Goal: Transaction & Acquisition: Download file/media

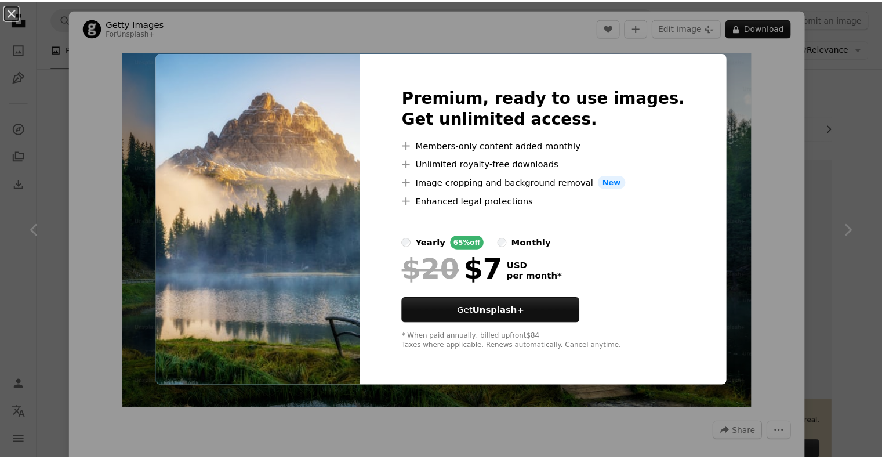
scroll to position [1216, 0]
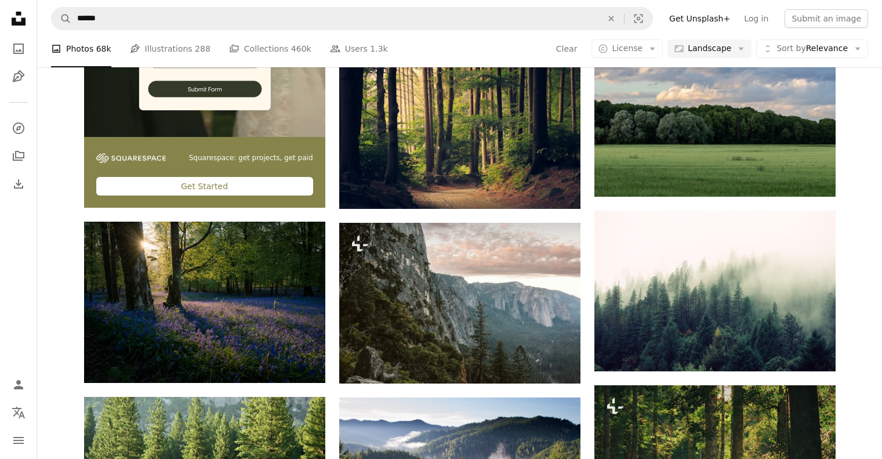
scroll to position [1769, 0]
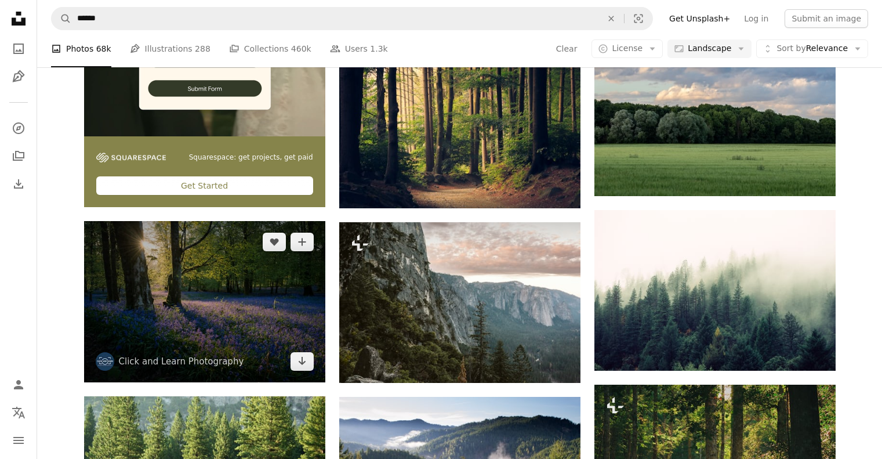
click at [234, 311] on img at bounding box center [204, 301] width 241 height 161
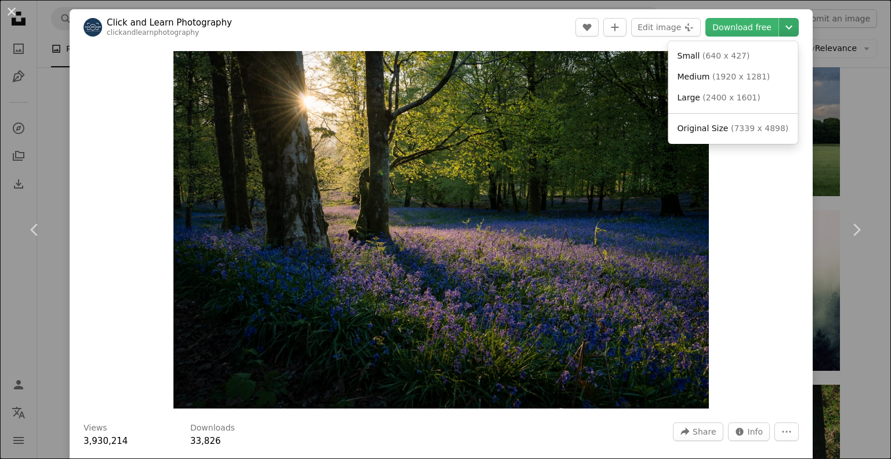
click at [783, 31] on icon "Chevron down" at bounding box center [789, 27] width 19 height 14
click at [748, 133] on span "Original Size ( 7339 x 4898 )" at bounding box center [733, 129] width 111 height 12
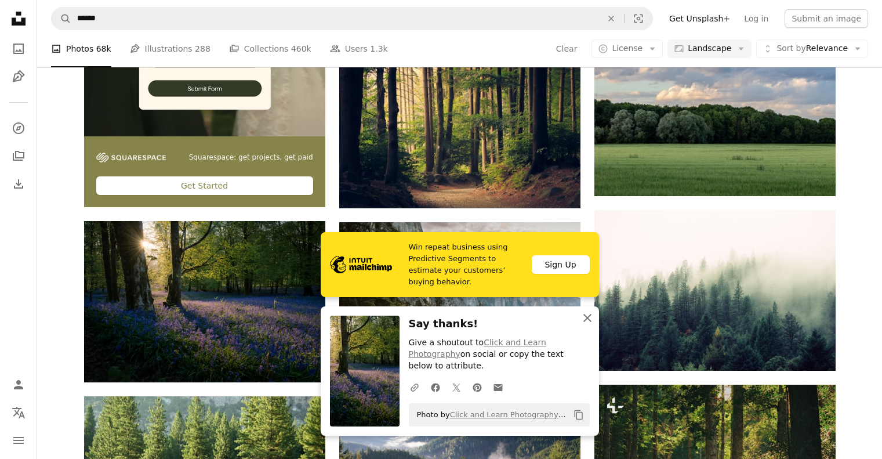
click at [591, 316] on icon "An X shape" at bounding box center [588, 318] width 14 height 14
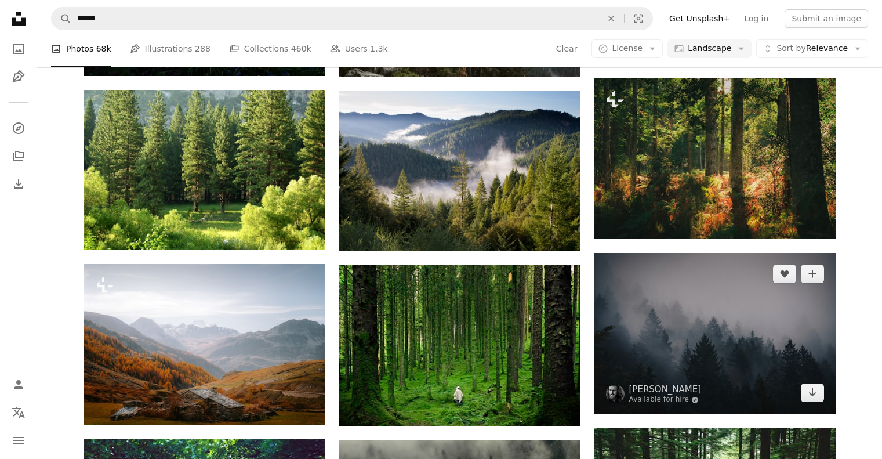
scroll to position [2075, 0]
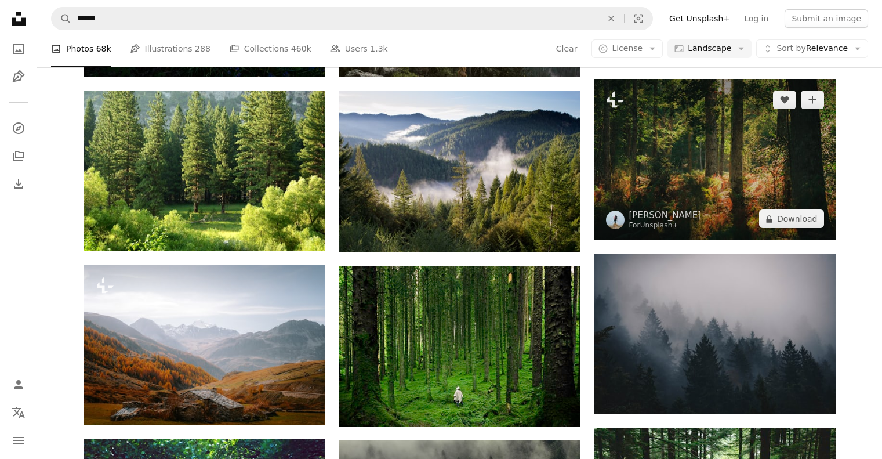
click at [713, 164] on img at bounding box center [715, 159] width 241 height 161
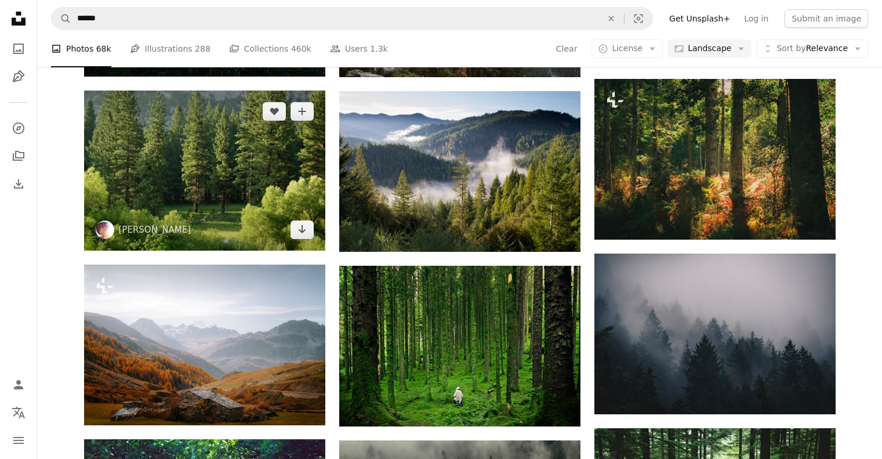
click at [228, 189] on img at bounding box center [204, 170] width 241 height 160
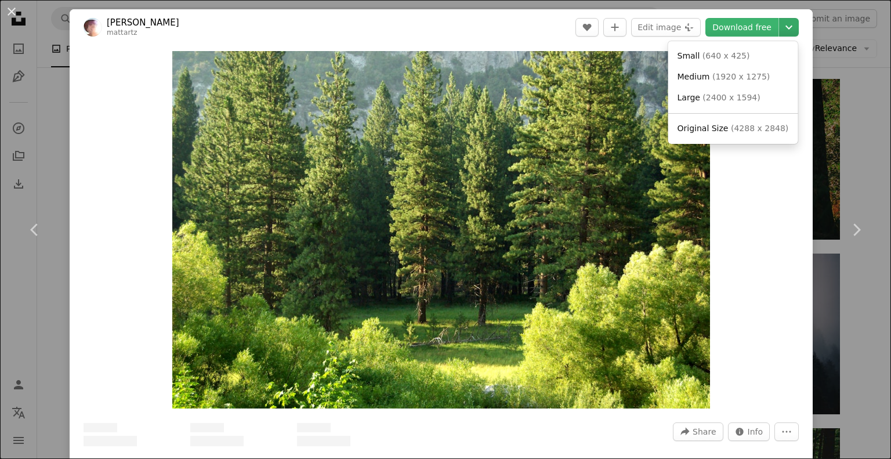
click at [784, 21] on icon "Chevron down" at bounding box center [789, 27] width 19 height 14
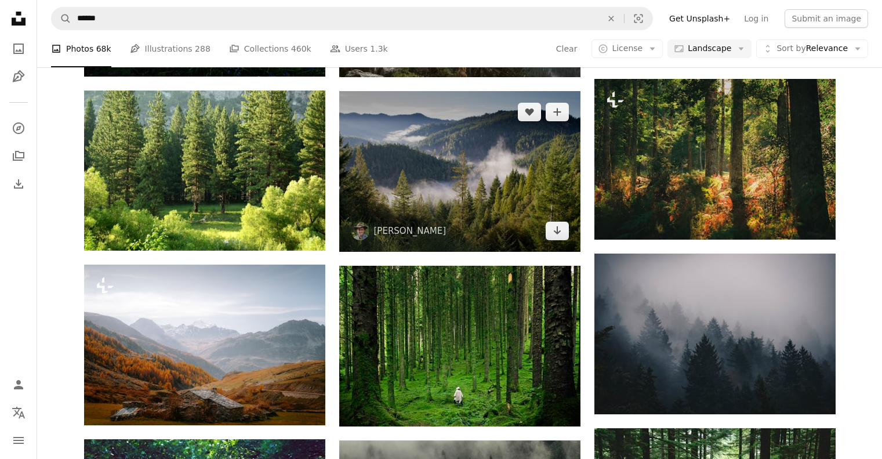
click at [506, 176] on img at bounding box center [459, 171] width 241 height 161
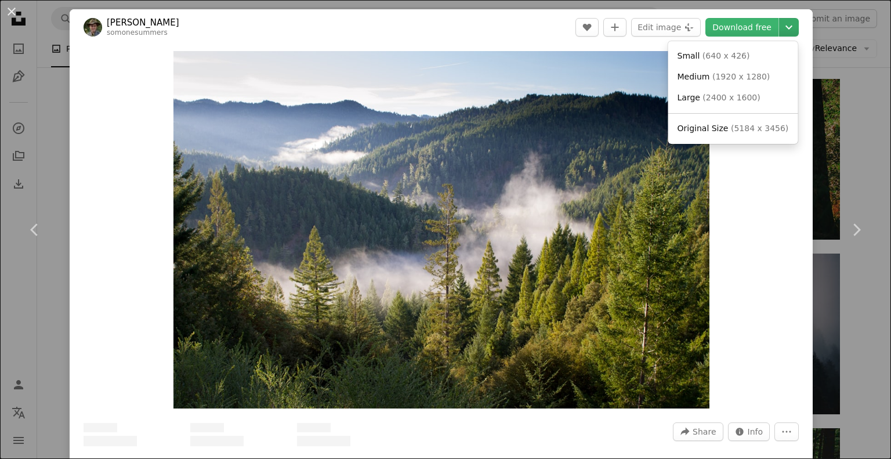
click at [783, 30] on icon "Chevron down" at bounding box center [789, 27] width 19 height 14
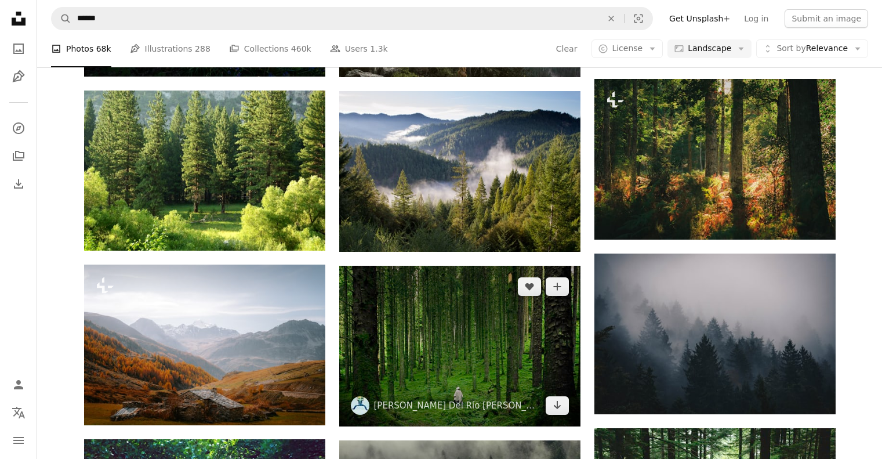
click at [425, 349] on img at bounding box center [459, 346] width 241 height 161
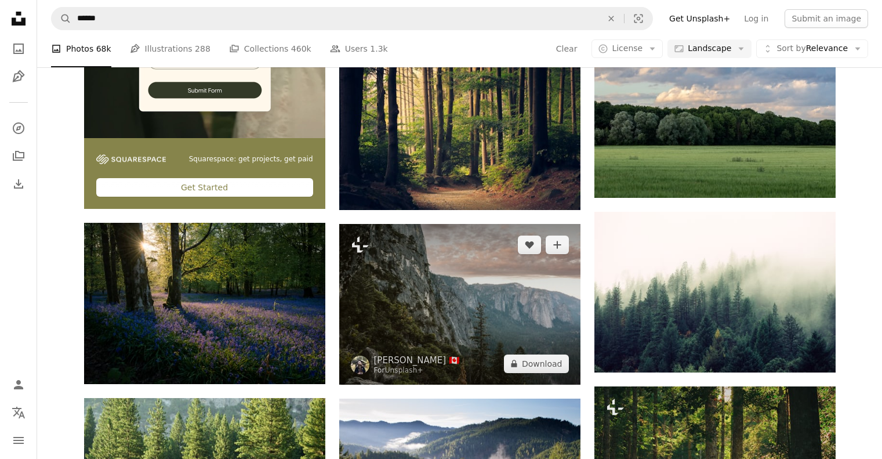
scroll to position [1767, 0]
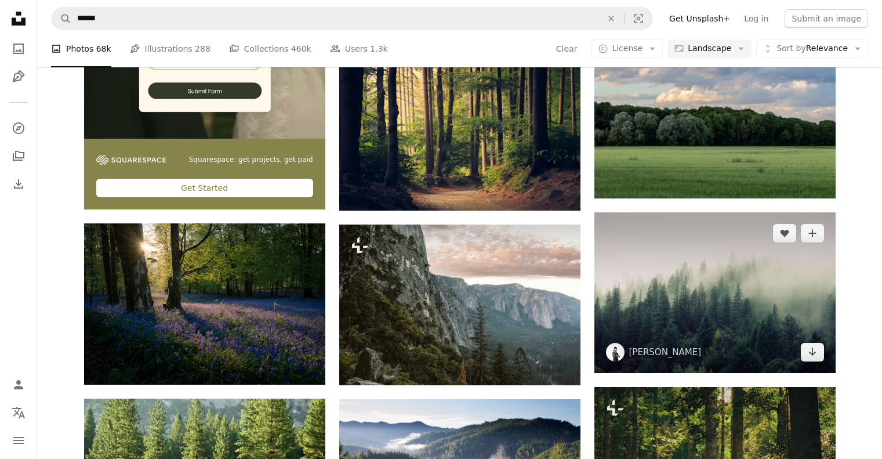
click at [701, 290] on img at bounding box center [715, 292] width 241 height 161
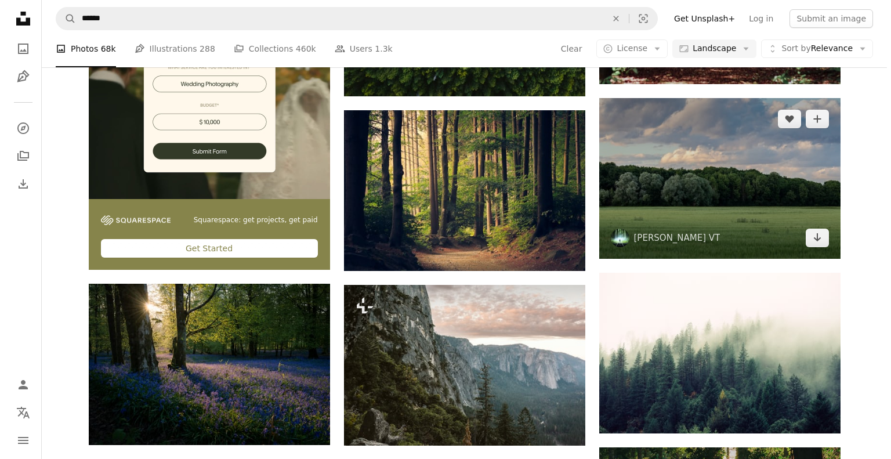
scroll to position [1705, 0]
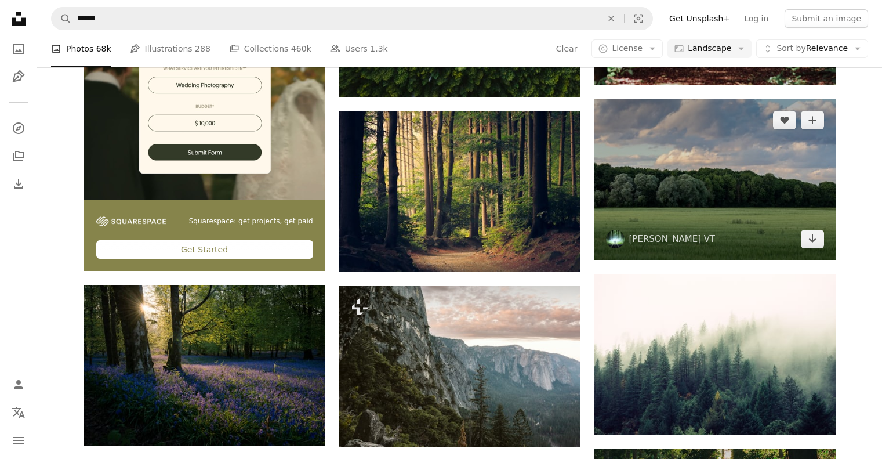
click at [694, 193] on img at bounding box center [715, 179] width 241 height 161
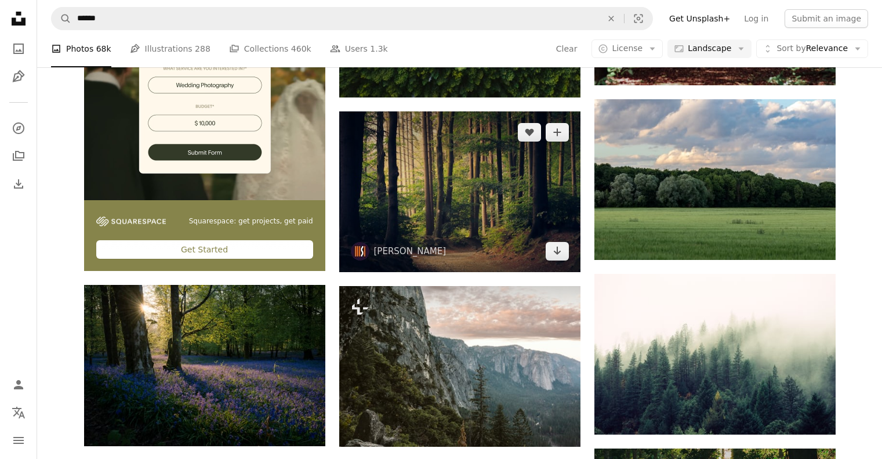
click at [469, 153] on img at bounding box center [459, 191] width 241 height 161
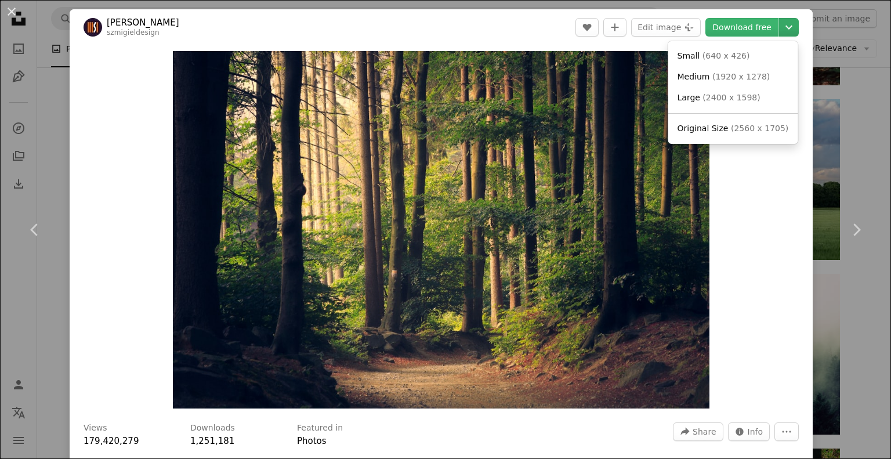
click at [780, 26] on icon "Chevron down" at bounding box center [789, 27] width 19 height 14
click at [745, 125] on span "( 2560 x 1705 )" at bounding box center [759, 128] width 57 height 9
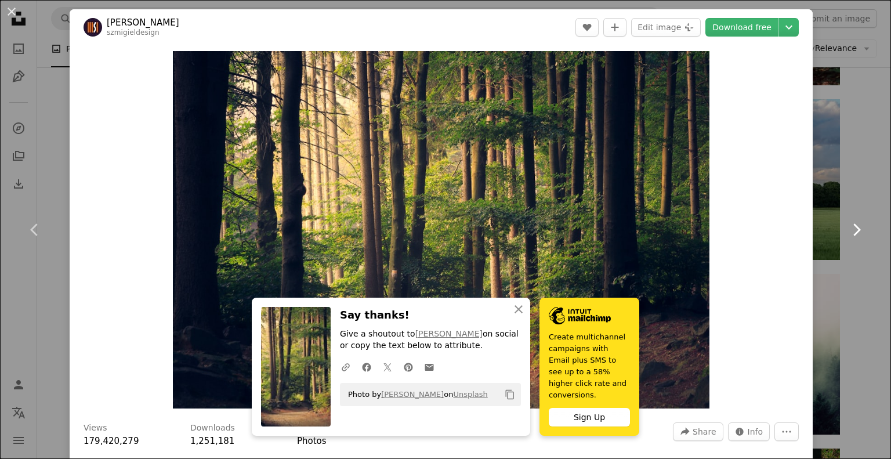
click at [822, 186] on link "Chevron right" at bounding box center [856, 229] width 70 height 111
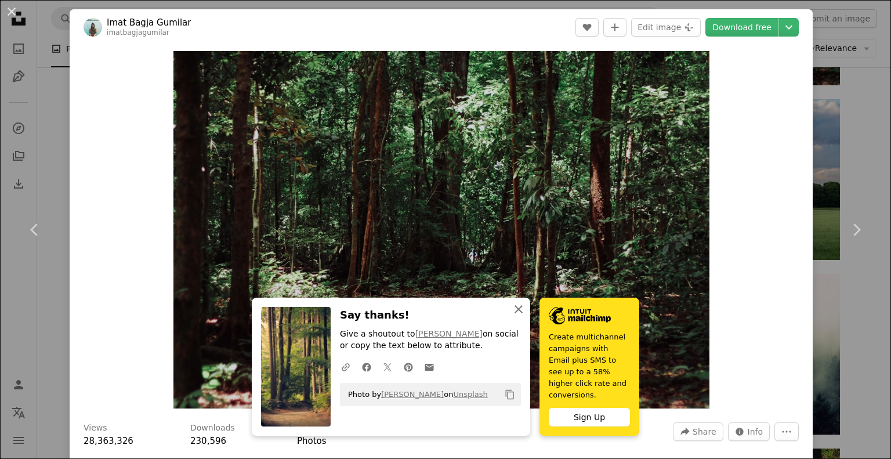
click at [512, 316] on icon "An X shape" at bounding box center [519, 309] width 14 height 14
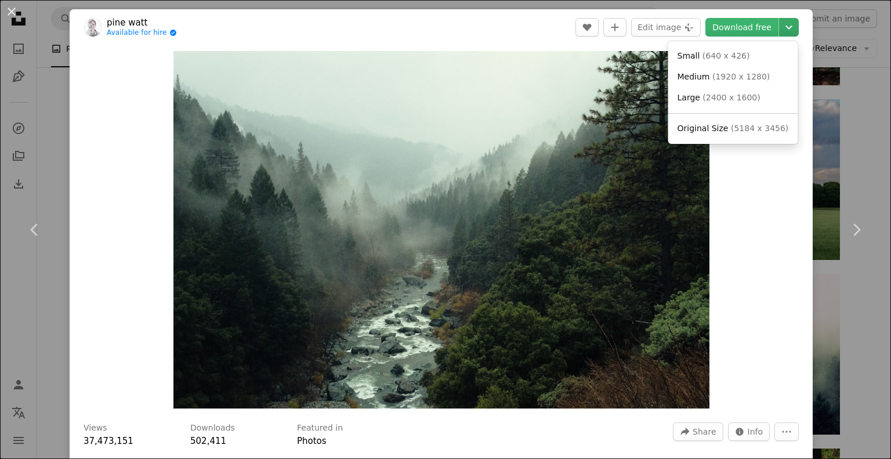
click at [780, 29] on icon "Chevron down" at bounding box center [789, 27] width 19 height 14
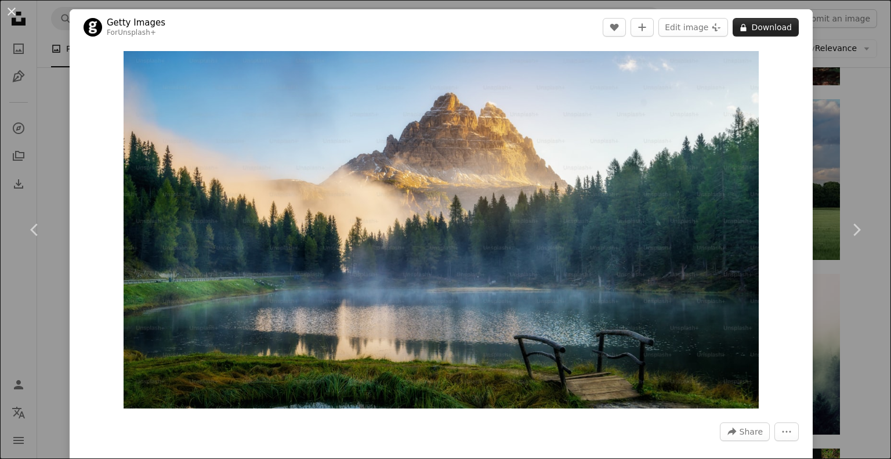
click at [766, 30] on button "A lock Download" at bounding box center [766, 27] width 66 height 19
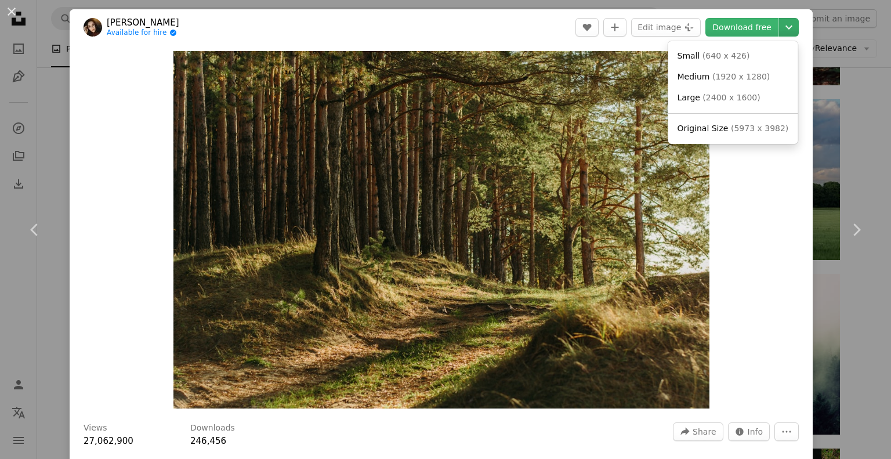
click at [789, 27] on icon "Chevron down" at bounding box center [789, 27] width 19 height 14
click at [744, 126] on span "( 5973 x 3982 )" at bounding box center [759, 128] width 57 height 9
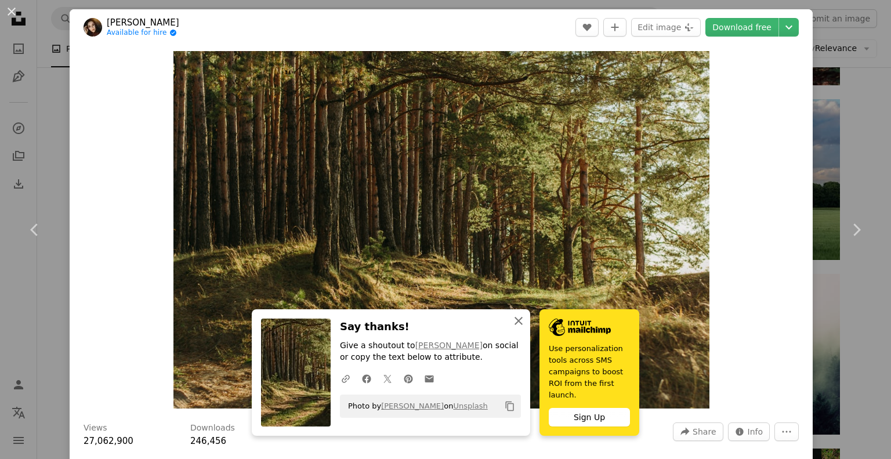
click at [515, 317] on icon "button" at bounding box center [519, 321] width 8 height 8
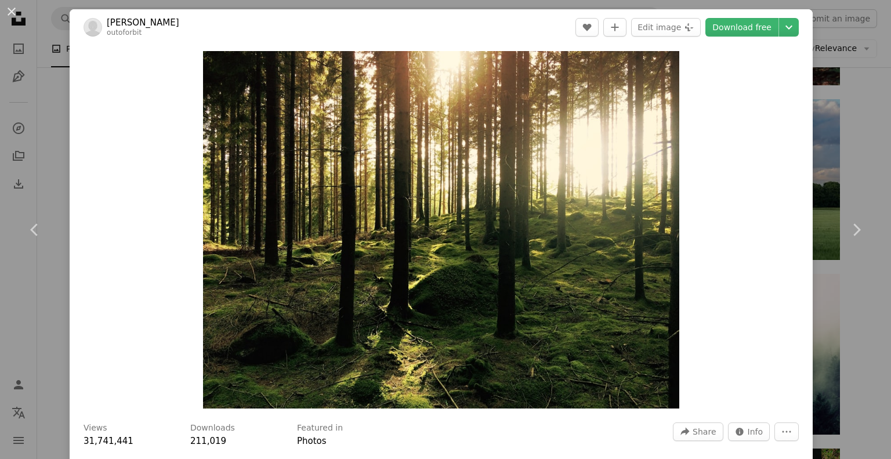
click at [759, 238] on div "Zoom in" at bounding box center [441, 229] width 743 height 369
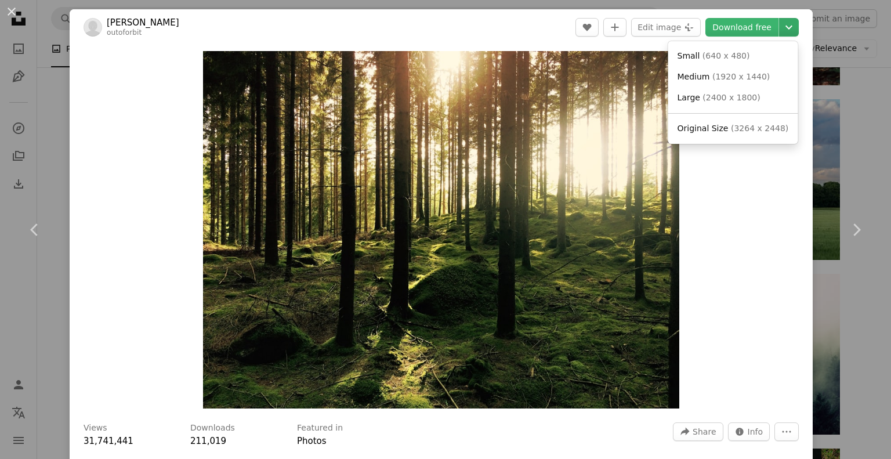
click at [782, 23] on icon "Chevron down" at bounding box center [789, 27] width 19 height 14
click at [747, 130] on span "( 3264 x 2448 )" at bounding box center [759, 128] width 57 height 9
